Goal: Check status: Check status

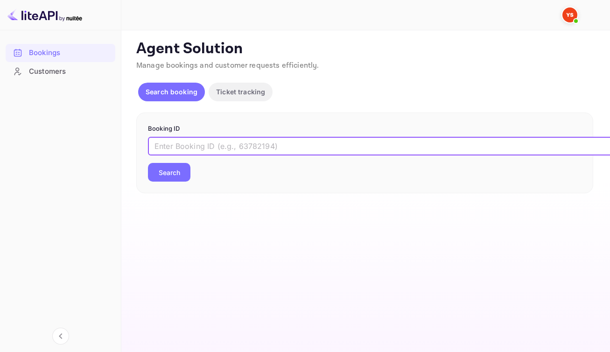
click at [262, 156] on input "text" at bounding box center [381, 146] width 467 height 19
paste input "8814041"
type input "8814041"
click at [181, 182] on button "Search" at bounding box center [169, 172] width 42 height 19
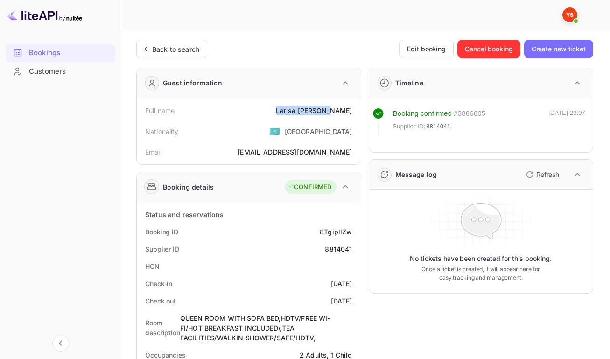
drag, startPoint x: 295, startPoint y: 112, endPoint x: 350, endPoint y: 116, distance: 55.8
click at [350, 116] on div "Full name [PERSON_NAME]" at bounding box center [249, 110] width 217 height 17
copy div "[PERSON_NAME]"
drag, startPoint x: 339, startPoint y: 240, endPoint x: 358, endPoint y: 241, distance: 18.7
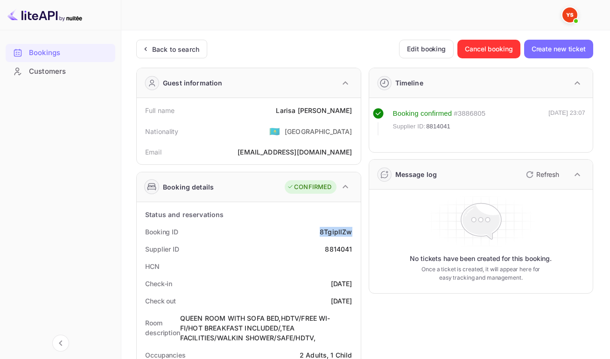
copy div "8TgipllZw"
